Goal: Task Accomplishment & Management: Manage account settings

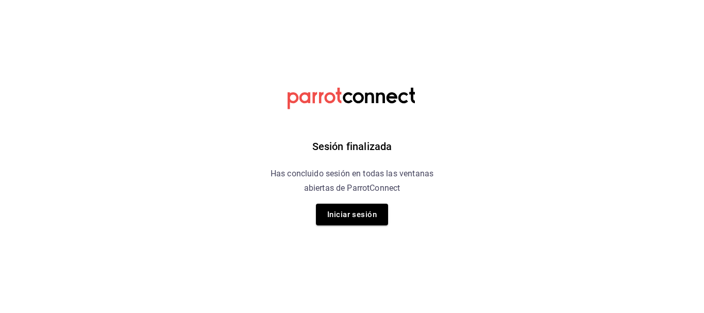
click at [377, 208] on button "Iniciar sesión" at bounding box center [352, 214] width 72 height 22
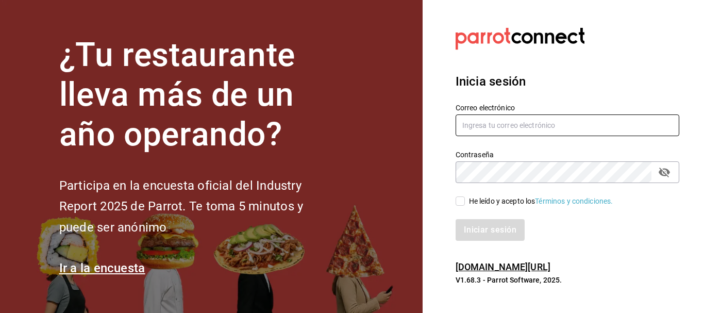
click at [495, 132] on input "text" at bounding box center [567, 125] width 224 height 22
type input "jujepapla210294@gmail.com"
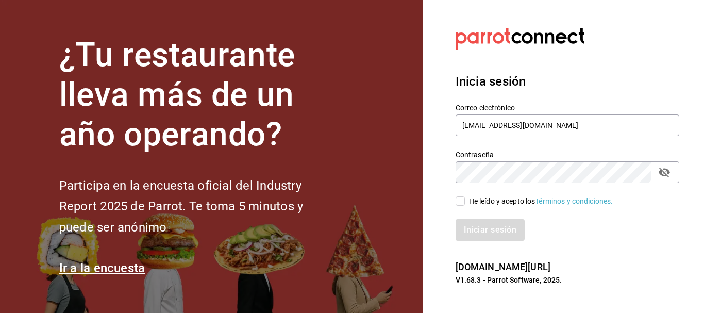
click at [460, 200] on input "He leído y acepto los Términos y condiciones." at bounding box center [459, 200] width 9 height 9
checkbox input "true"
click at [478, 233] on button "Iniciar sesión" at bounding box center [490, 230] width 70 height 22
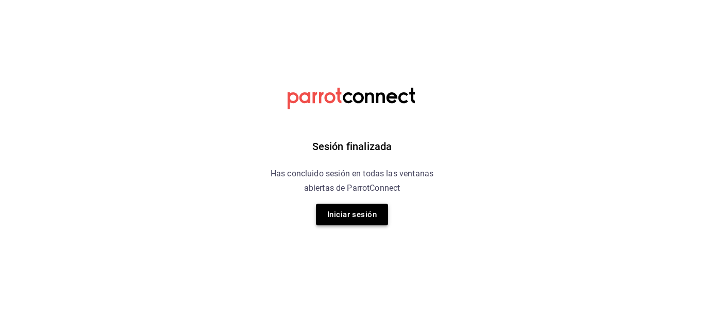
click at [337, 211] on button "Iniciar sesión" at bounding box center [352, 214] width 72 height 22
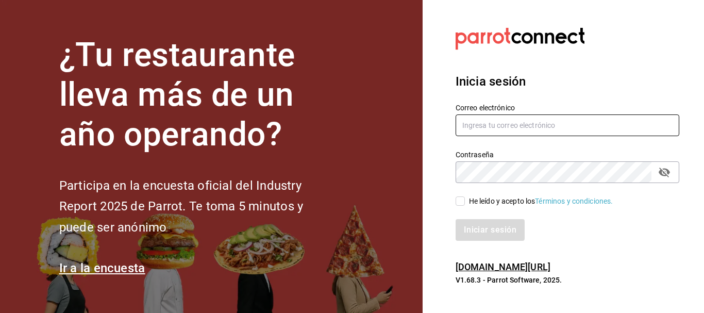
click at [480, 122] on input "text" at bounding box center [567, 125] width 224 height 22
type input "[EMAIL_ADDRESS][DOMAIN_NAME]"
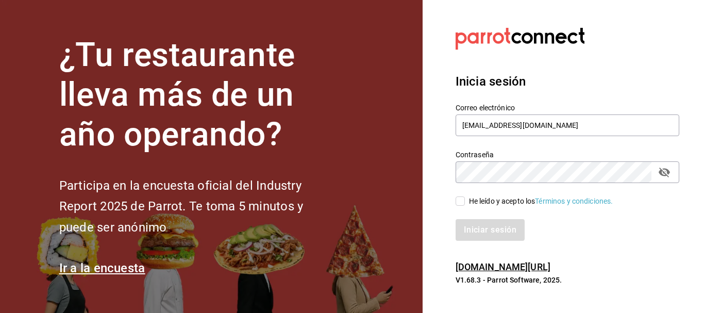
click at [463, 196] on label "He leído y acepto los Términos y condiciones." at bounding box center [534, 201] width 158 height 11
click at [463, 196] on input "He leído y acepto los Términos y condiciones." at bounding box center [459, 200] width 9 height 9
checkbox input "true"
click at [468, 220] on button "Iniciar sesión" at bounding box center [490, 230] width 70 height 22
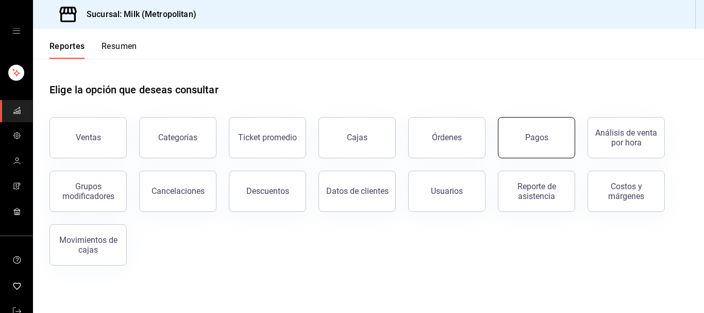
drag, startPoint x: 519, startPoint y: 136, endPoint x: 522, endPoint y: 141, distance: 5.8
click at [522, 141] on button "Pagos" at bounding box center [536, 137] width 77 height 41
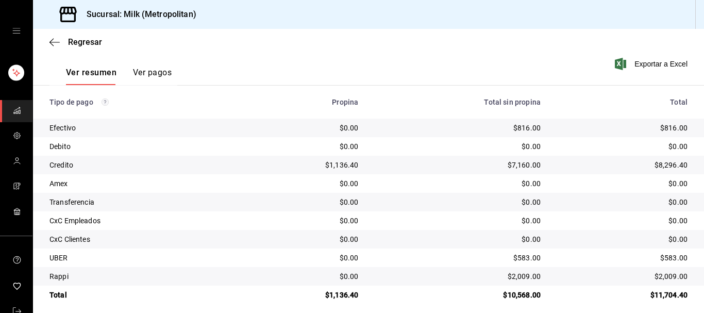
scroll to position [161, 0]
